Goal: Task Accomplishment & Management: Manage account settings

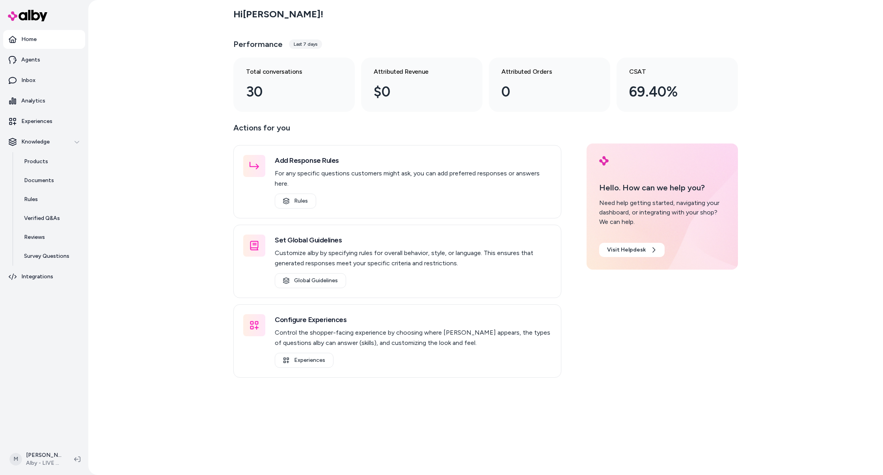
click at [318, 128] on p "Actions for you" at bounding box center [397, 130] width 328 height 19
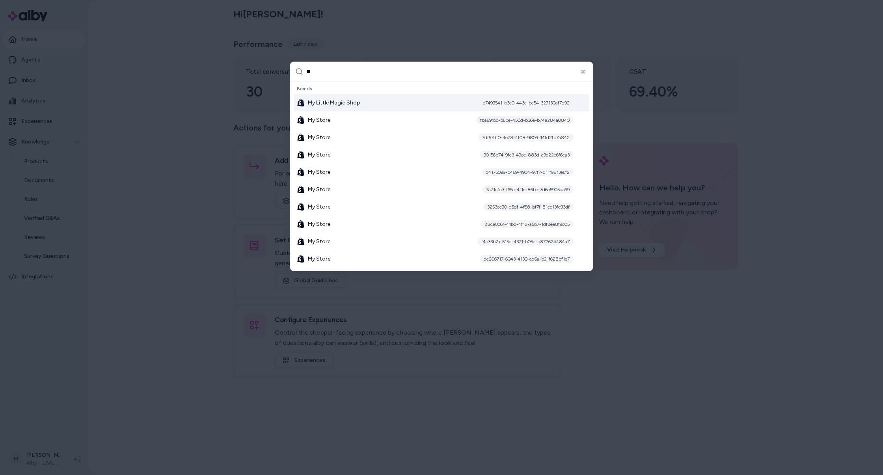
type input "**"
click at [358, 101] on span "My Little Magic Shop" at bounding box center [334, 103] width 52 height 8
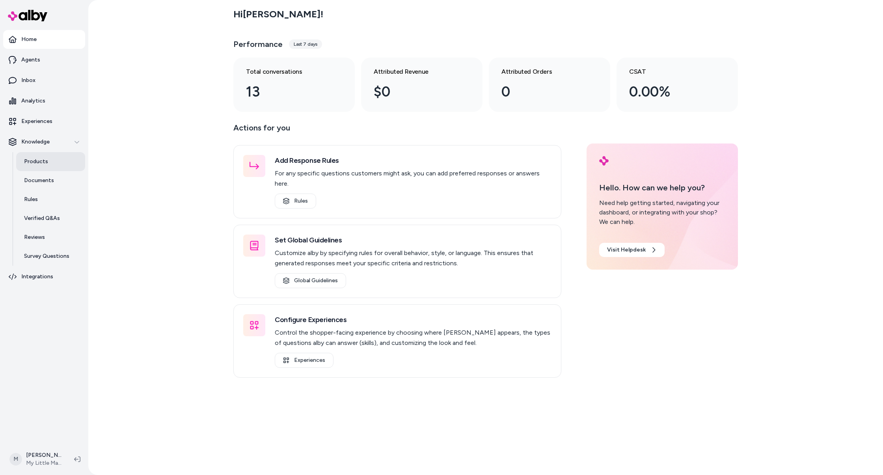
click at [35, 164] on p "Products" at bounding box center [36, 162] width 24 height 8
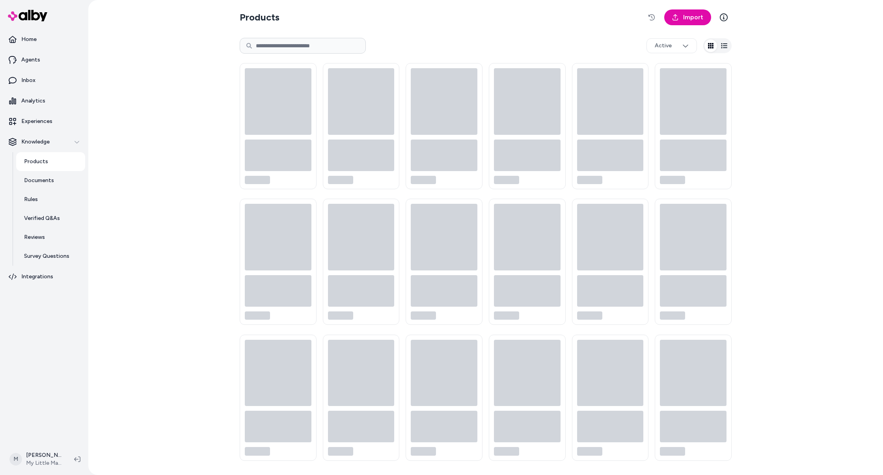
click at [305, 48] on input at bounding box center [303, 46] width 126 height 16
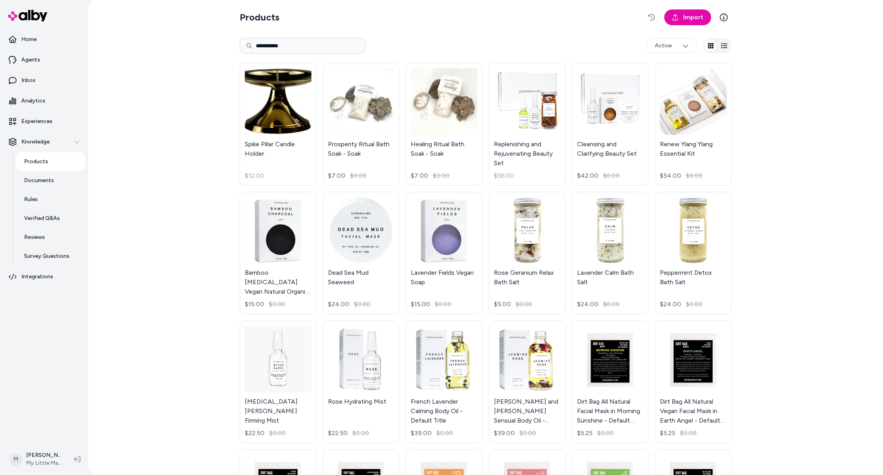
type input "**********"
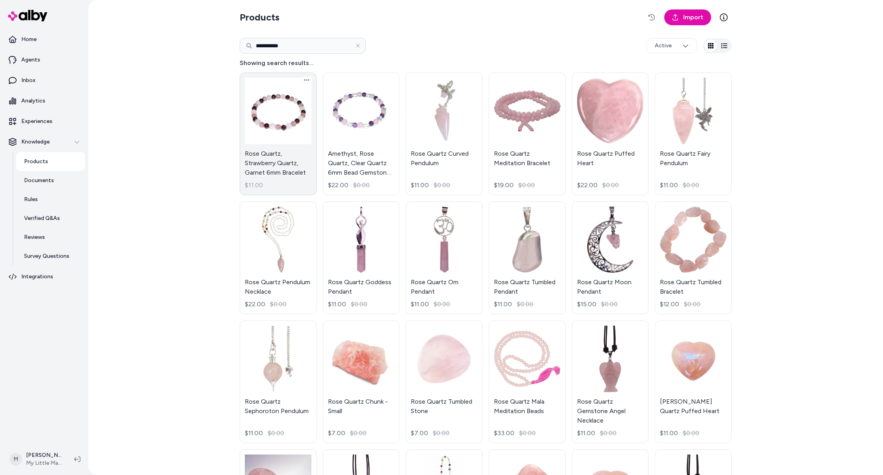
click at [280, 119] on link "Rose Quartz, Strawberry Quartz, Garnet 6mm Bracelet $11.00" at bounding box center [278, 134] width 77 height 123
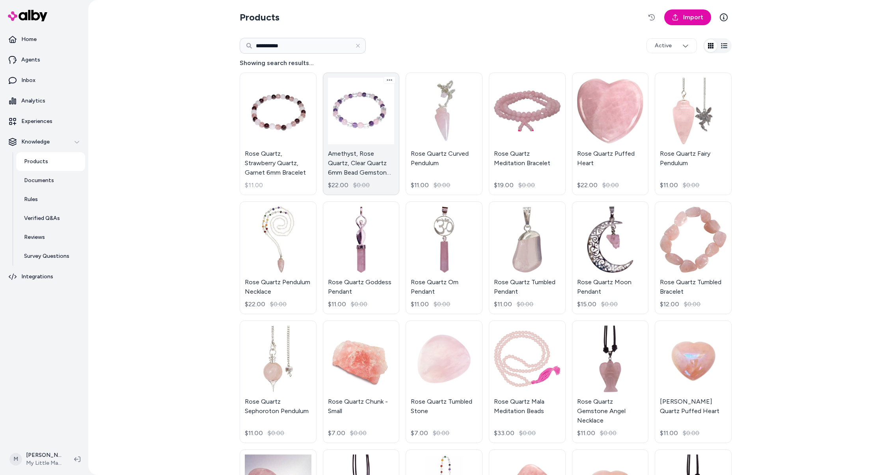
click at [343, 122] on link "Amethyst, Rose Quartz, Clear Quartz 6mm Bead Gemstone Bracelet $22.00 $0.00" at bounding box center [361, 134] width 77 height 123
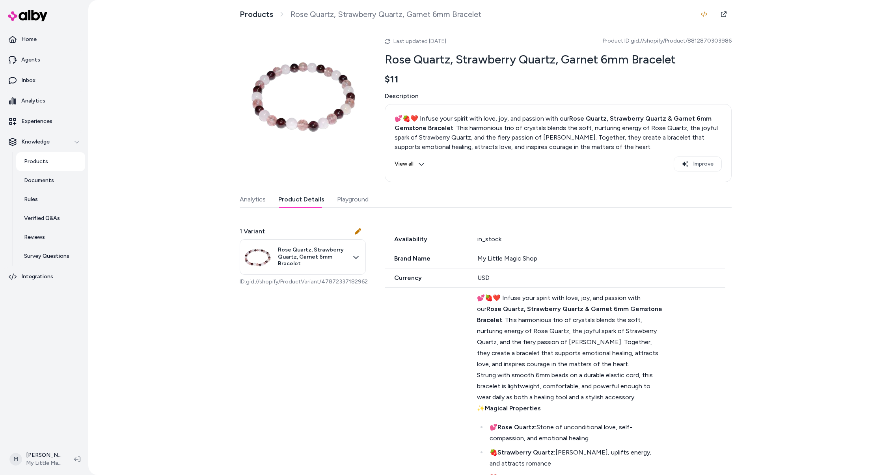
click at [299, 196] on button "Product Details" at bounding box center [301, 200] width 46 height 16
click at [473, 63] on h2 "Rose Quartz, Strawberry Quartz, Garnet 6mm Bracelet" at bounding box center [558, 59] width 347 height 15
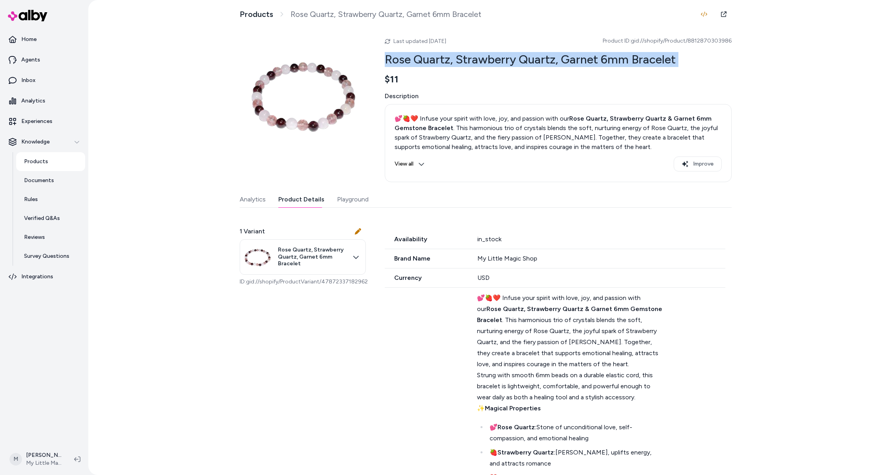
click at [473, 63] on h2 "Rose Quartz, Strawberry Quartz, Garnet 6mm Bracelet" at bounding box center [558, 59] width 347 height 15
copy h2 "Rose Quartz, Strawberry Quartz, Garnet 6mm Bracelet"
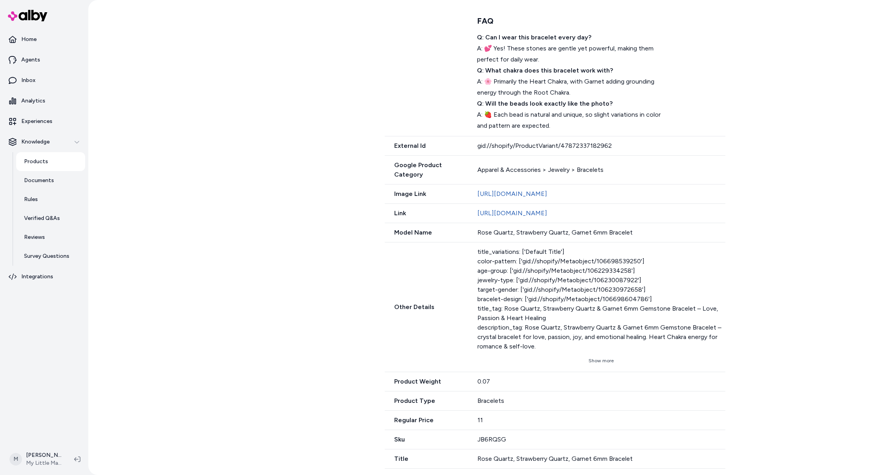
scroll to position [717, 0]
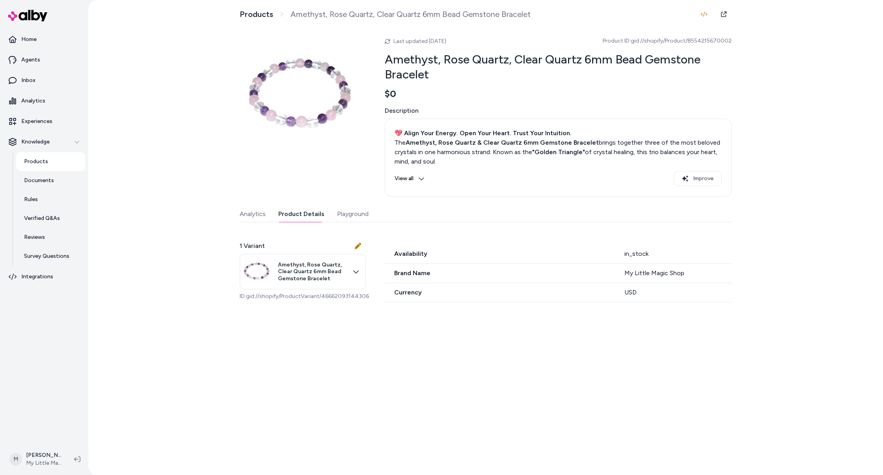
click at [309, 213] on button "Product Details" at bounding box center [301, 214] width 46 height 16
click at [295, 213] on button "Product Details" at bounding box center [301, 214] width 46 height 16
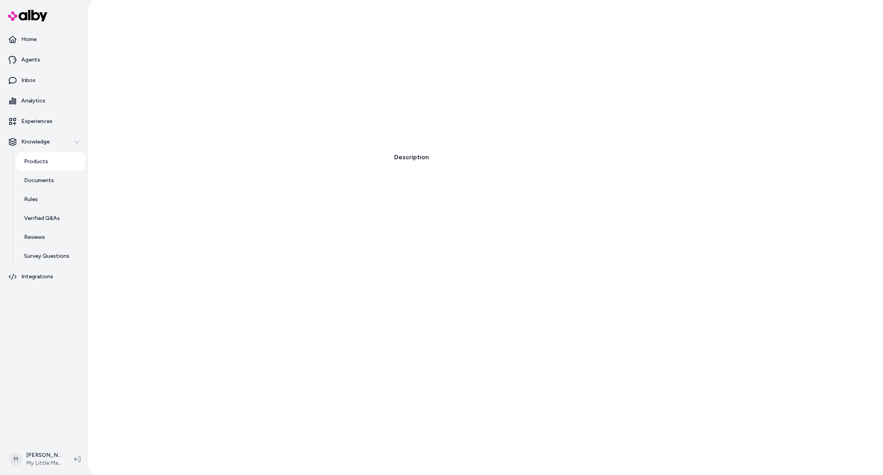
scroll to position [870, 0]
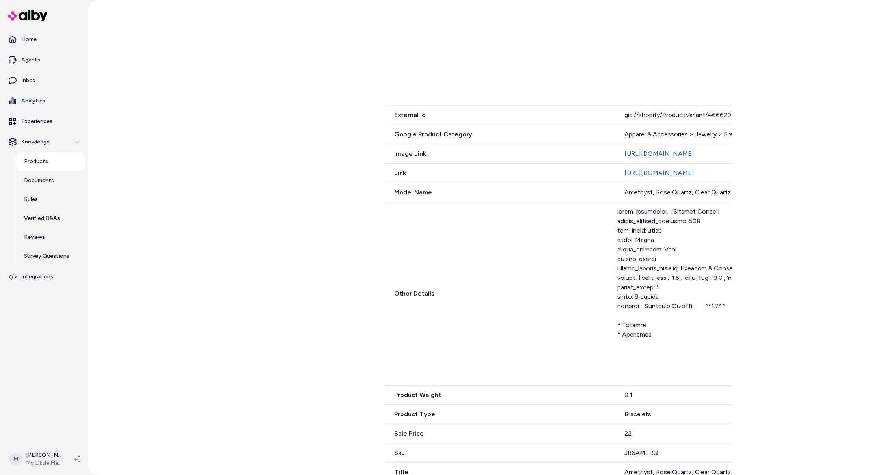
click at [451, 304] on div "Other Details Show more" at bounding box center [850, 293] width 931 height 183
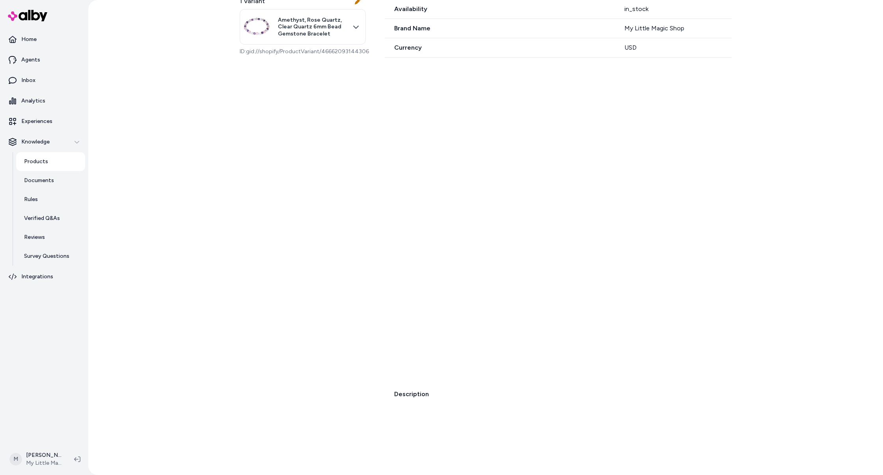
scroll to position [0, 0]
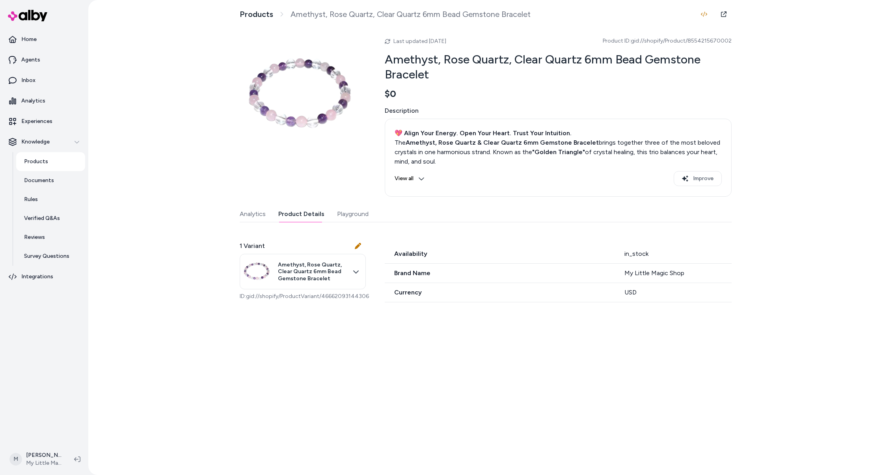
click at [427, 61] on h2 "Amethyst, Rose Quartz, Clear Quartz 6mm Bead Gemstone Bracelet" at bounding box center [558, 67] width 347 height 30
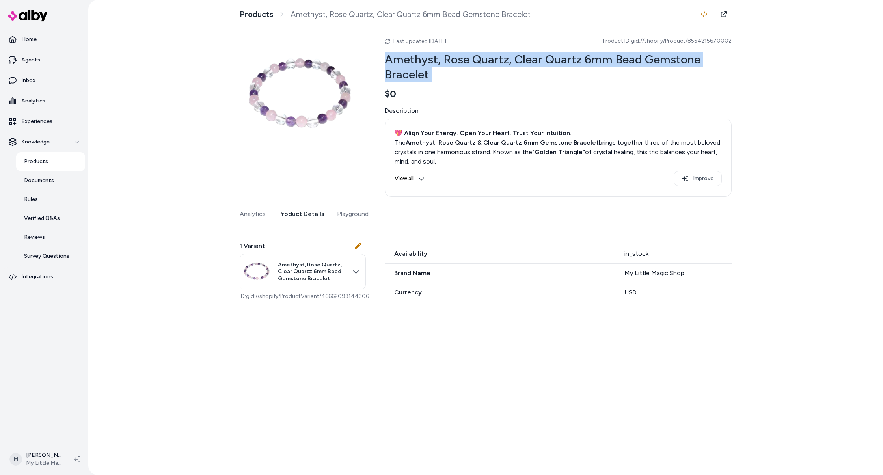
click at [427, 61] on h2 "Amethyst, Rose Quartz, Clear Quartz 6mm Bead Gemstone Bracelet" at bounding box center [558, 67] width 347 height 30
copy h2 "Amethyst, Rose Quartz, Clear Quartz 6mm Bead Gemstone Bracelet"
